Goal: Find specific page/section: Find specific page/section

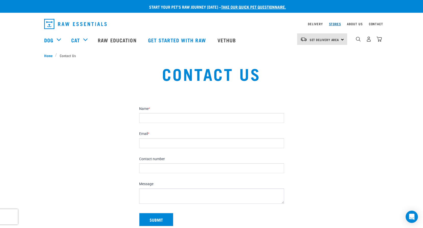
click at [335, 23] on link "Stores" at bounding box center [335, 24] width 12 height 2
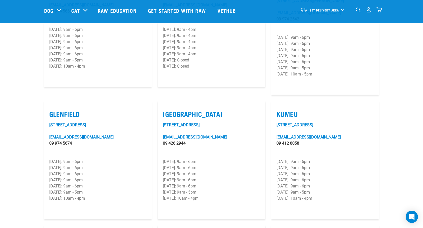
scroll to position [306, 0]
